Goal: Information Seeking & Learning: Check status

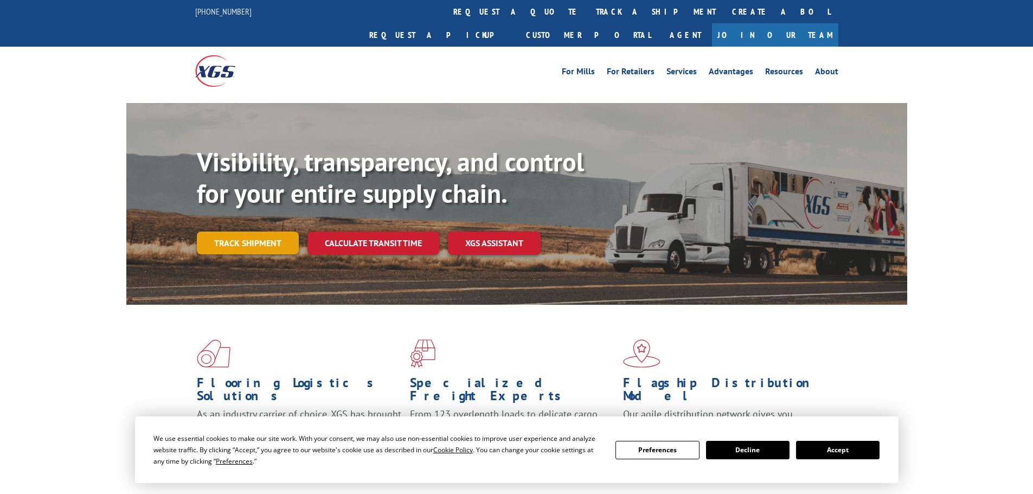
click at [246, 232] on link "Track shipment" at bounding box center [248, 243] width 102 height 23
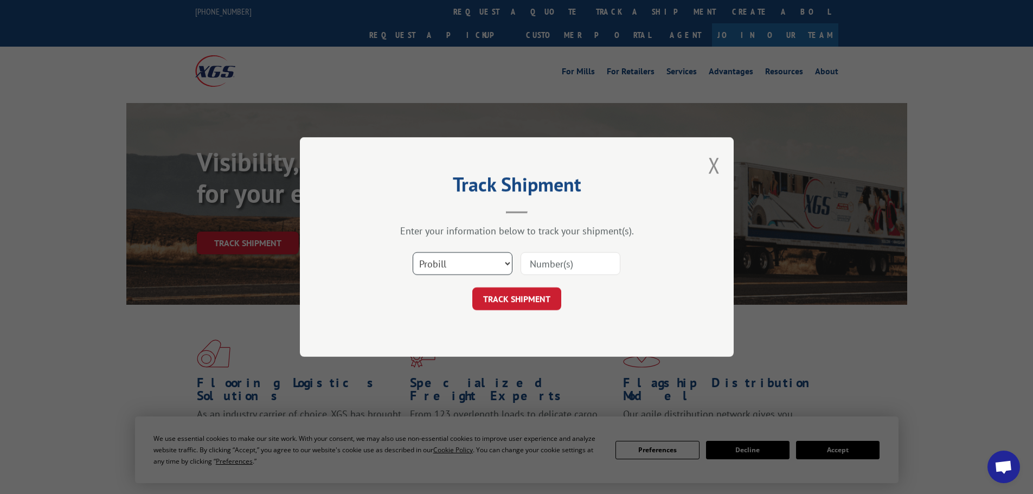
click at [485, 266] on select "Select category... Probill BOL PO" at bounding box center [463, 263] width 100 height 23
select select "bol"
click at [413, 252] on select "Select category... Probill BOL PO" at bounding box center [463, 263] width 100 height 23
click at [539, 257] on input at bounding box center [571, 263] width 100 height 23
paste input "448031"
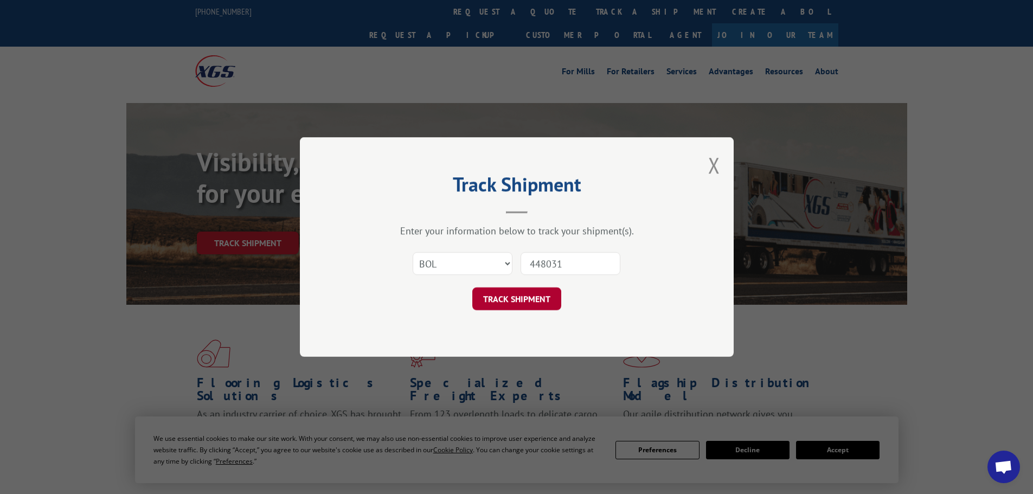
type input "448031"
click at [502, 299] on button "TRACK SHIPMENT" at bounding box center [516, 298] width 89 height 23
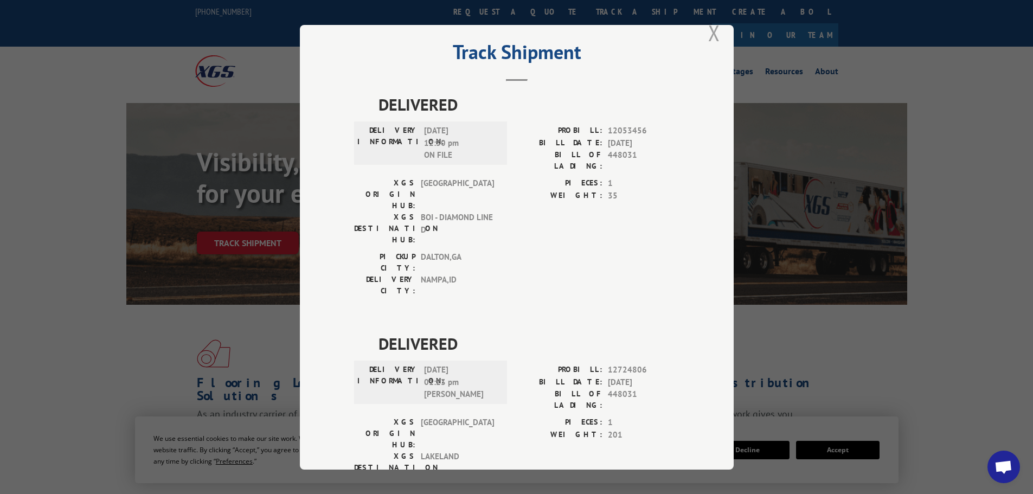
click at [709, 30] on button "Close modal" at bounding box center [714, 32] width 12 height 29
